Goal: Transaction & Acquisition: Purchase product/service

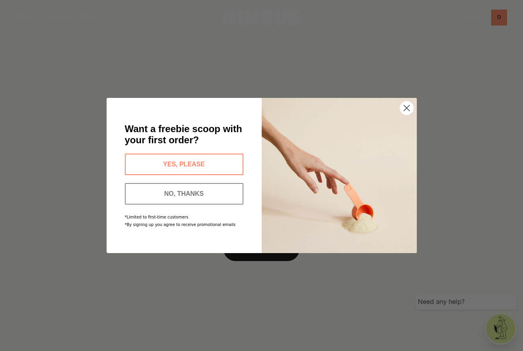
click at [406, 113] on circle "Close dialog" at bounding box center [406, 107] width 13 height 13
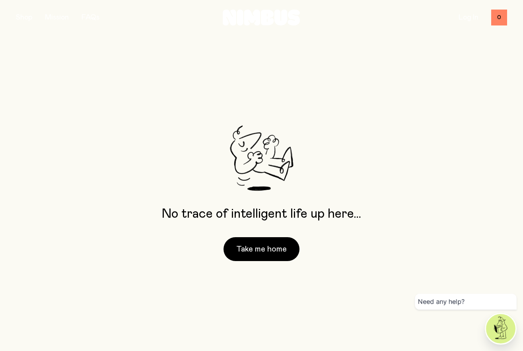
click at [419, 83] on div "No trace of intelligent life up here… Take me home" at bounding box center [261, 193] width 523 height 316
click at [254, 244] on button "Take me home" at bounding box center [262, 249] width 76 height 24
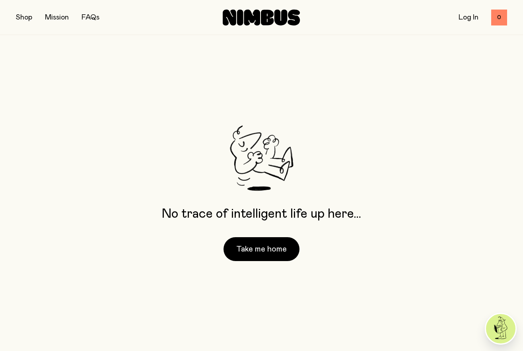
click at [27, 19] on button "button" at bounding box center [24, 17] width 16 height 11
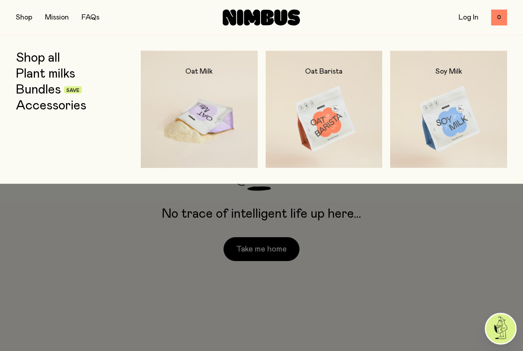
click at [229, 79] on img at bounding box center [199, 119] width 117 height 137
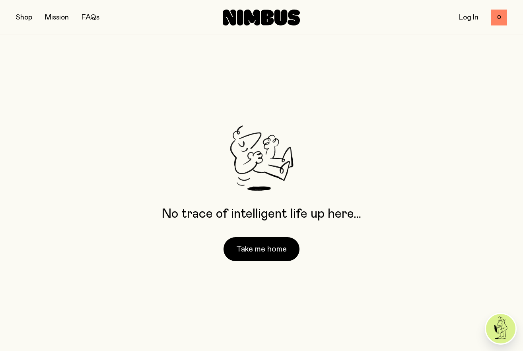
click at [29, 20] on button "button" at bounding box center [24, 17] width 16 height 11
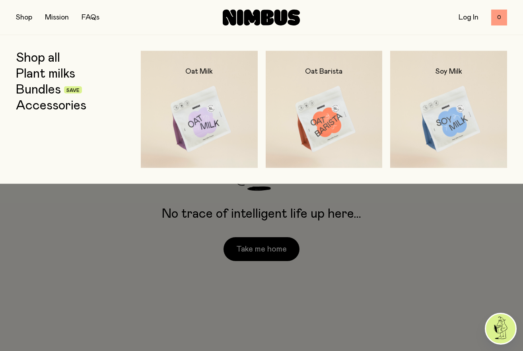
click at [494, 16] on span "0" at bounding box center [500, 18] width 16 height 16
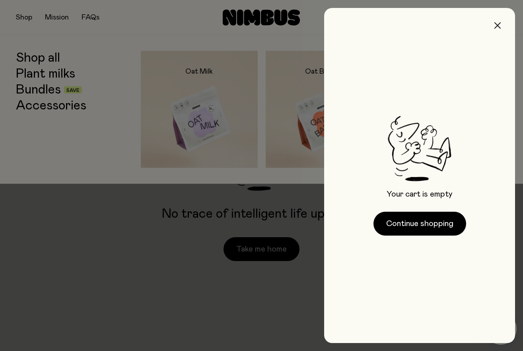
click at [500, 29] on button "button" at bounding box center [497, 25] width 19 height 19
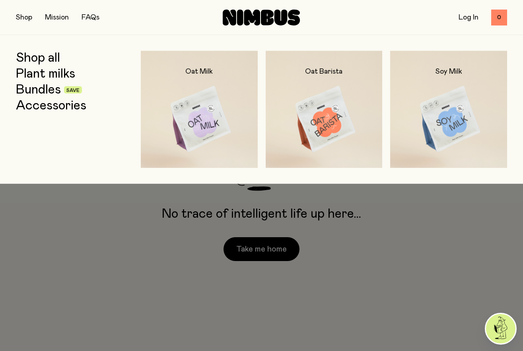
click at [474, 19] on link "Log In" at bounding box center [469, 17] width 20 height 7
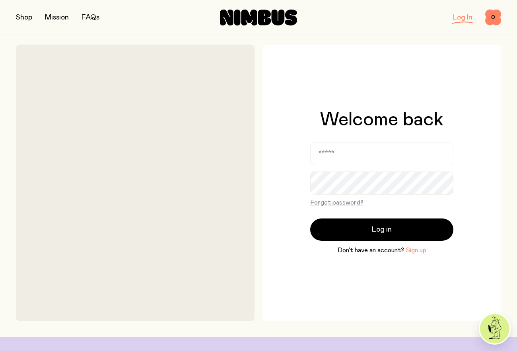
click at [276, 16] on icon at bounding box center [278, 18] width 13 height 16
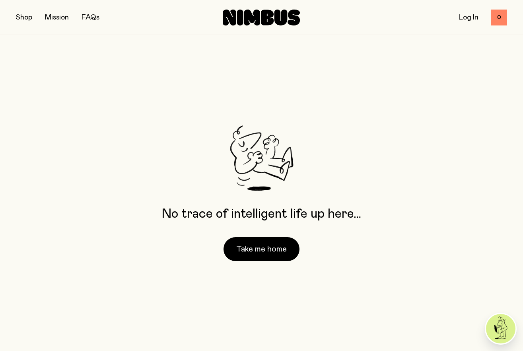
click at [97, 18] on link "FAQs" at bounding box center [91, 17] width 18 height 7
click at [64, 20] on link "Mission" at bounding box center [57, 17] width 24 height 7
click at [19, 17] on button "button" at bounding box center [24, 17] width 16 height 11
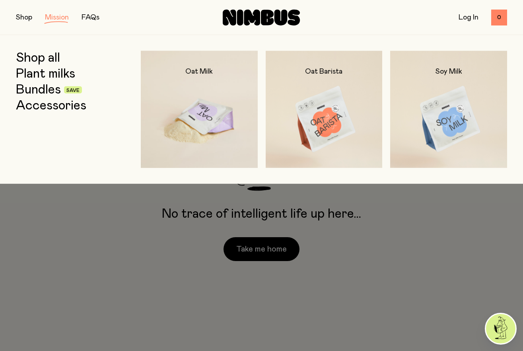
click at [175, 94] on img at bounding box center [199, 119] width 117 height 137
